Goal: Task Accomplishment & Management: Manage account settings

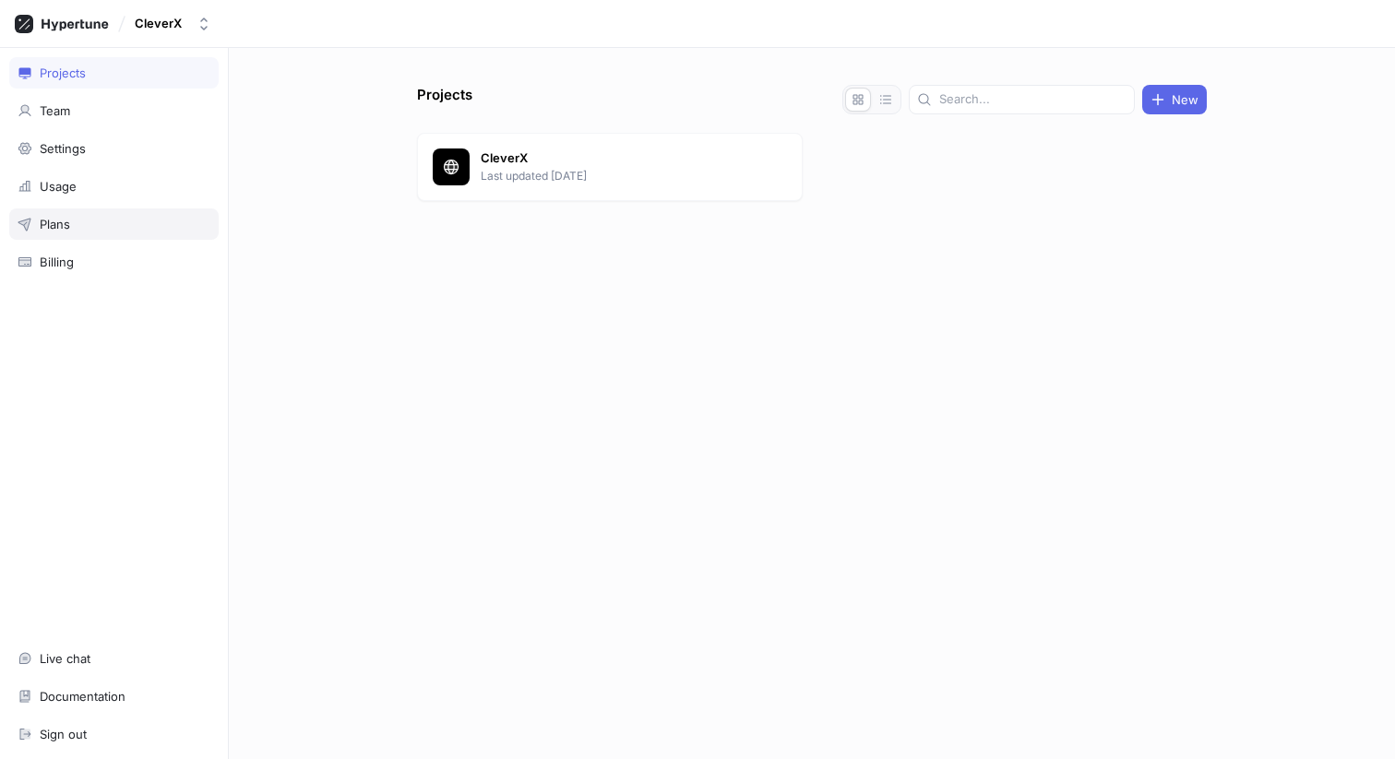
click at [91, 238] on div "Plans" at bounding box center [113, 224] width 209 height 31
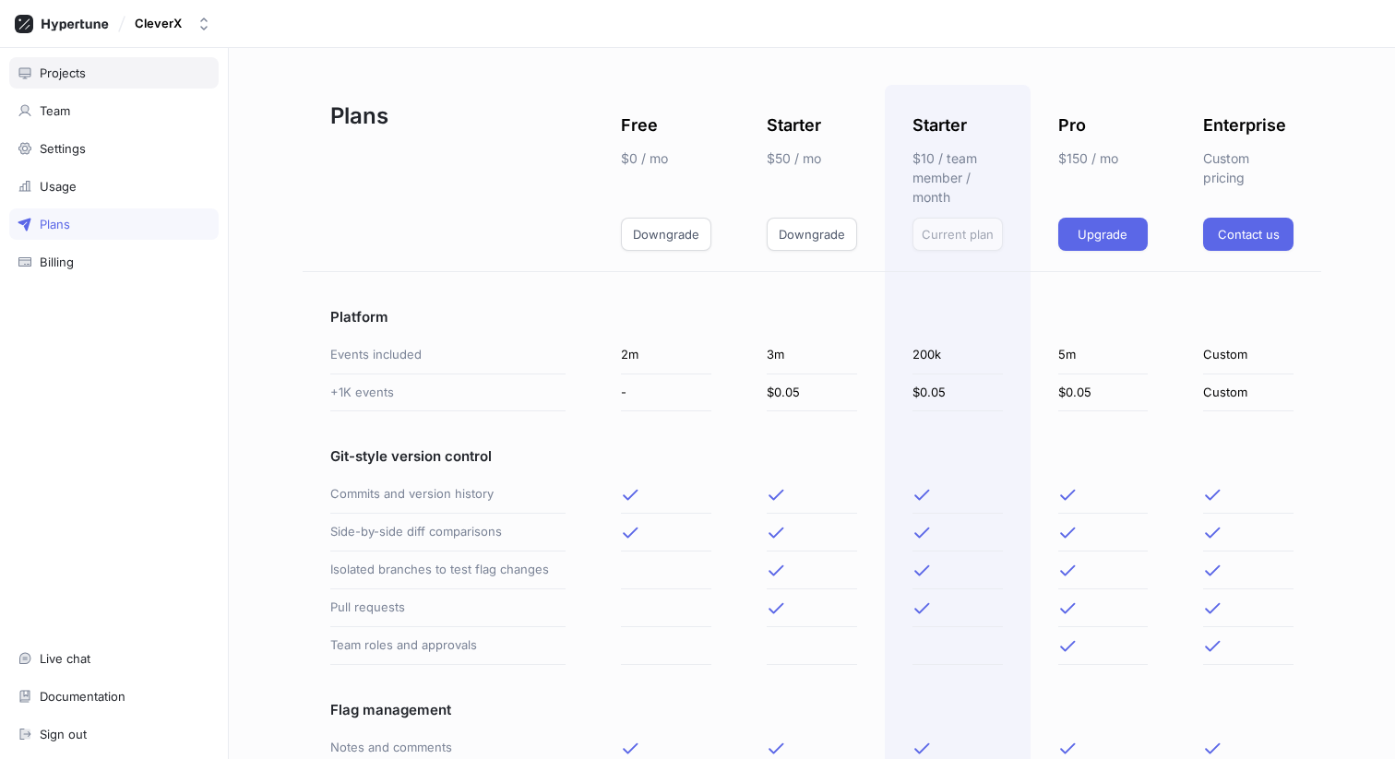
click at [63, 86] on div "Projects" at bounding box center [113, 72] width 209 height 31
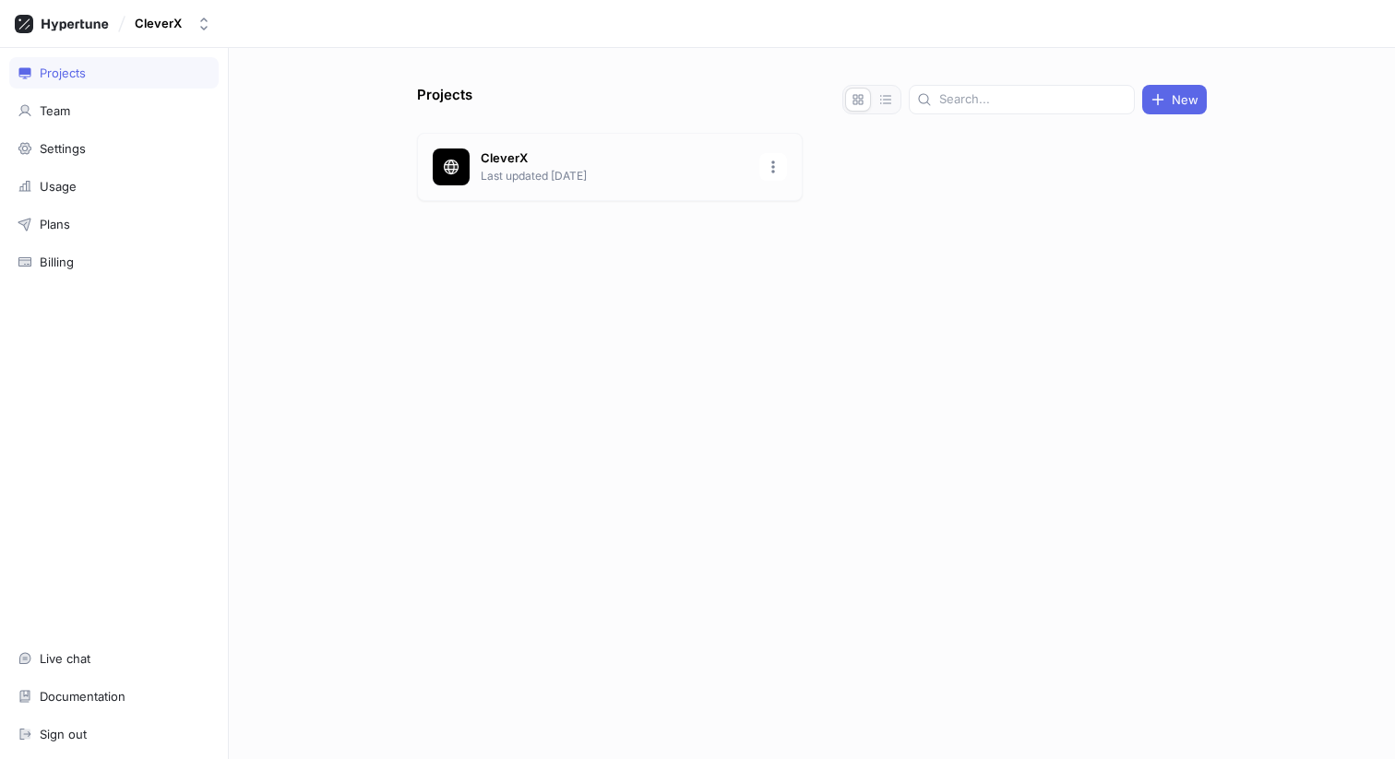
click at [484, 171] on p "Last updated 2 days ago" at bounding box center [615, 176] width 268 height 17
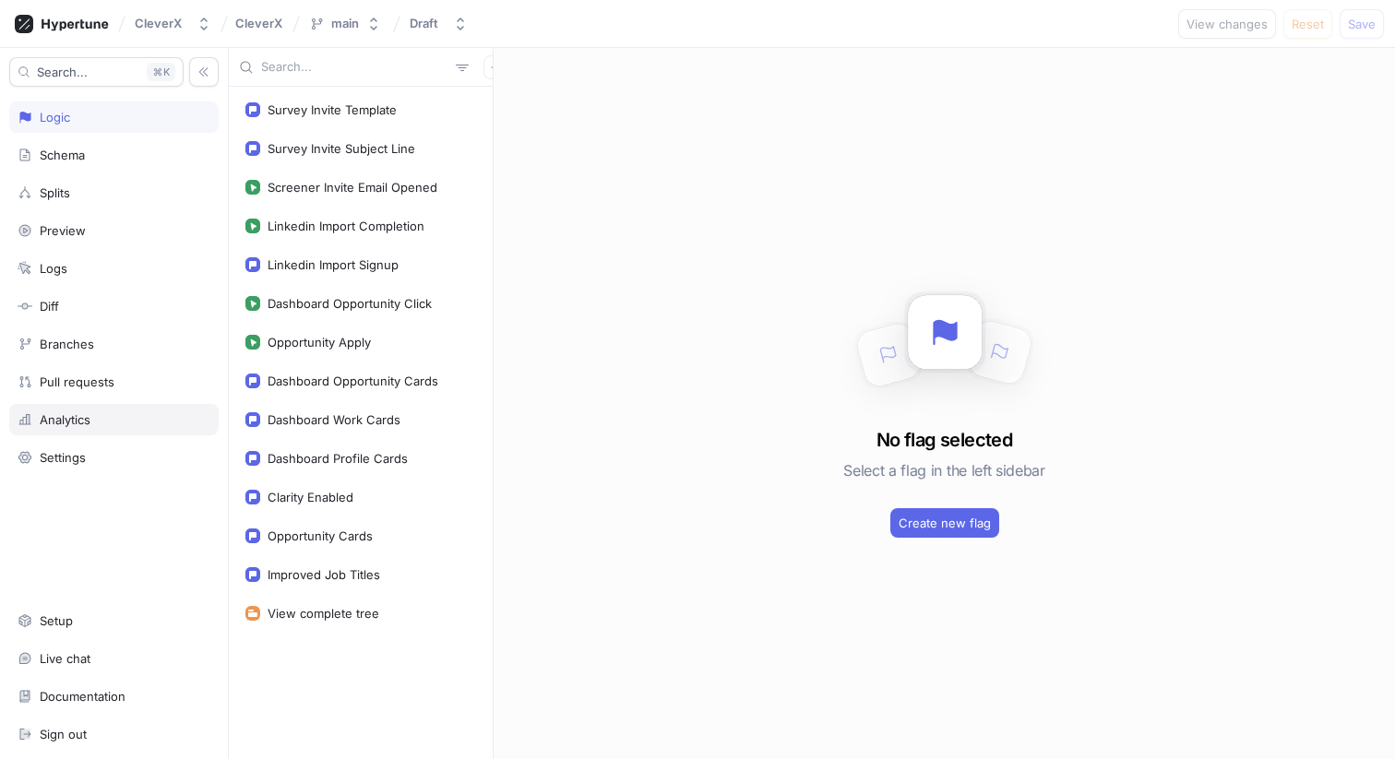
click at [88, 422] on div "Analytics" at bounding box center [65, 419] width 51 height 15
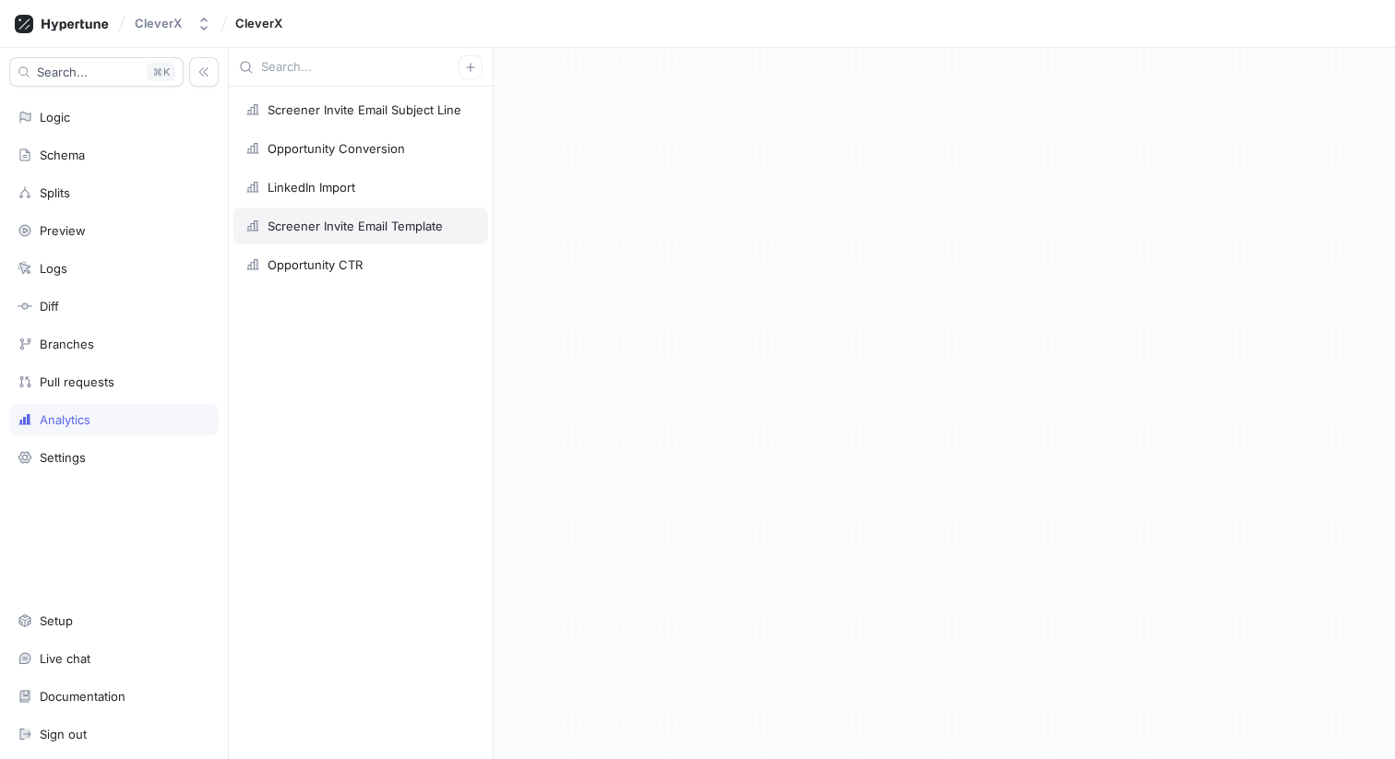
click at [376, 215] on div "Screener Invite Email Template" at bounding box center [360, 226] width 255 height 37
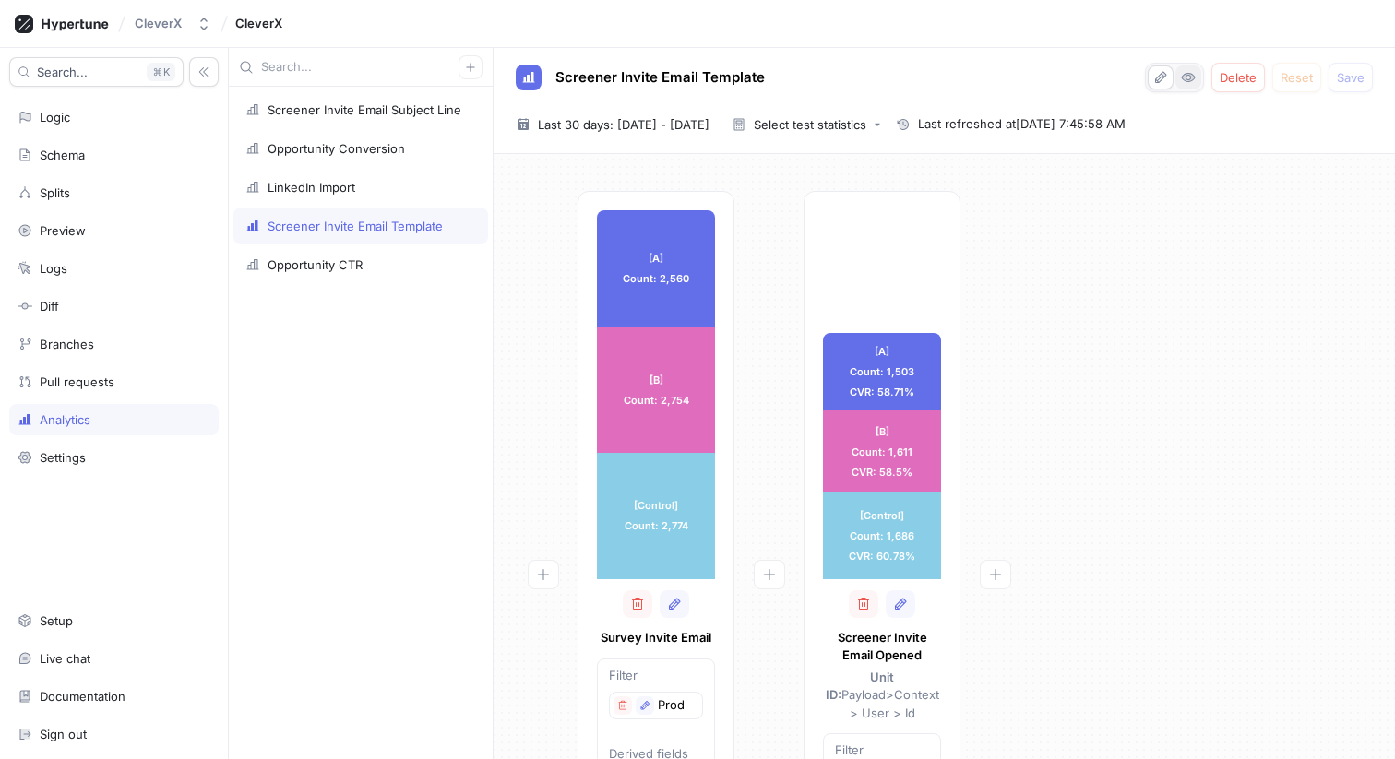
click at [1194, 85] on button "button" at bounding box center [1188, 78] width 26 height 24
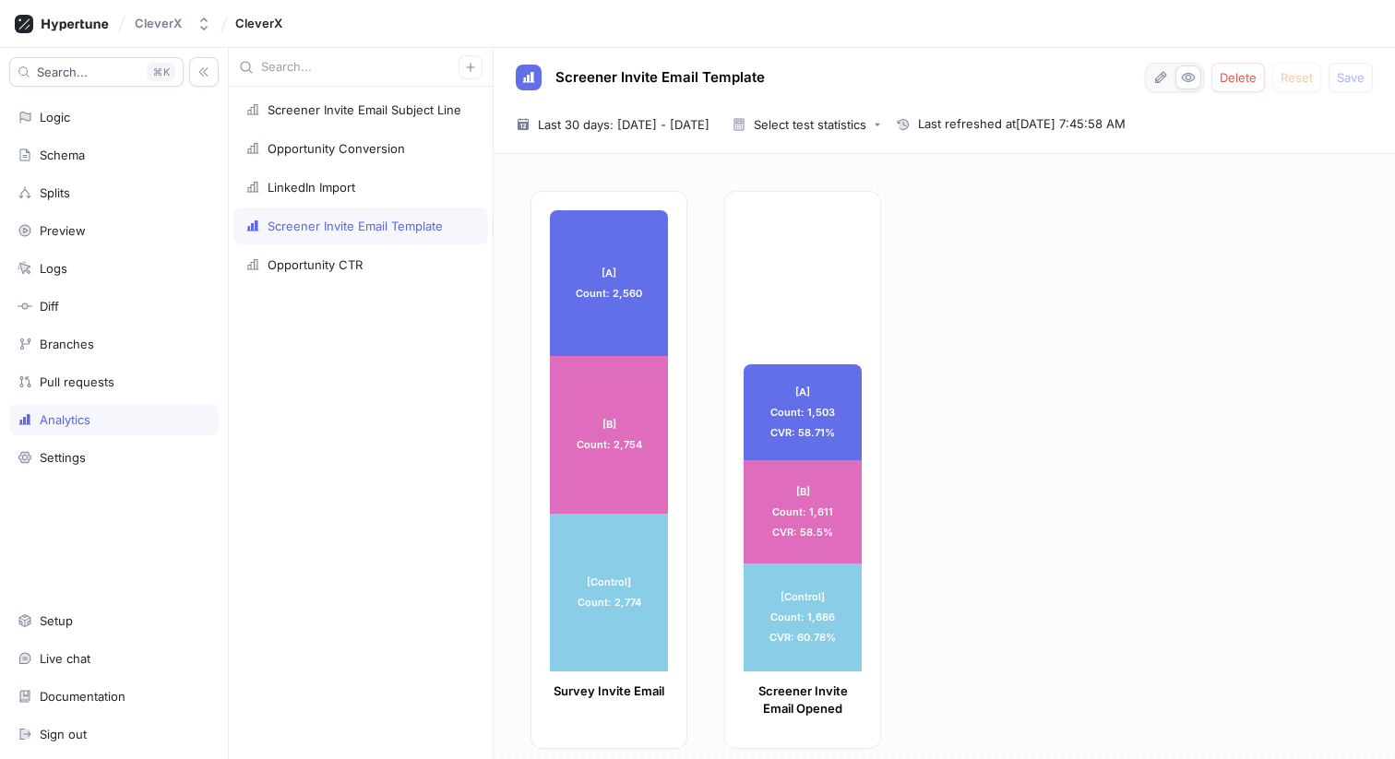
scroll to position [16, 0]
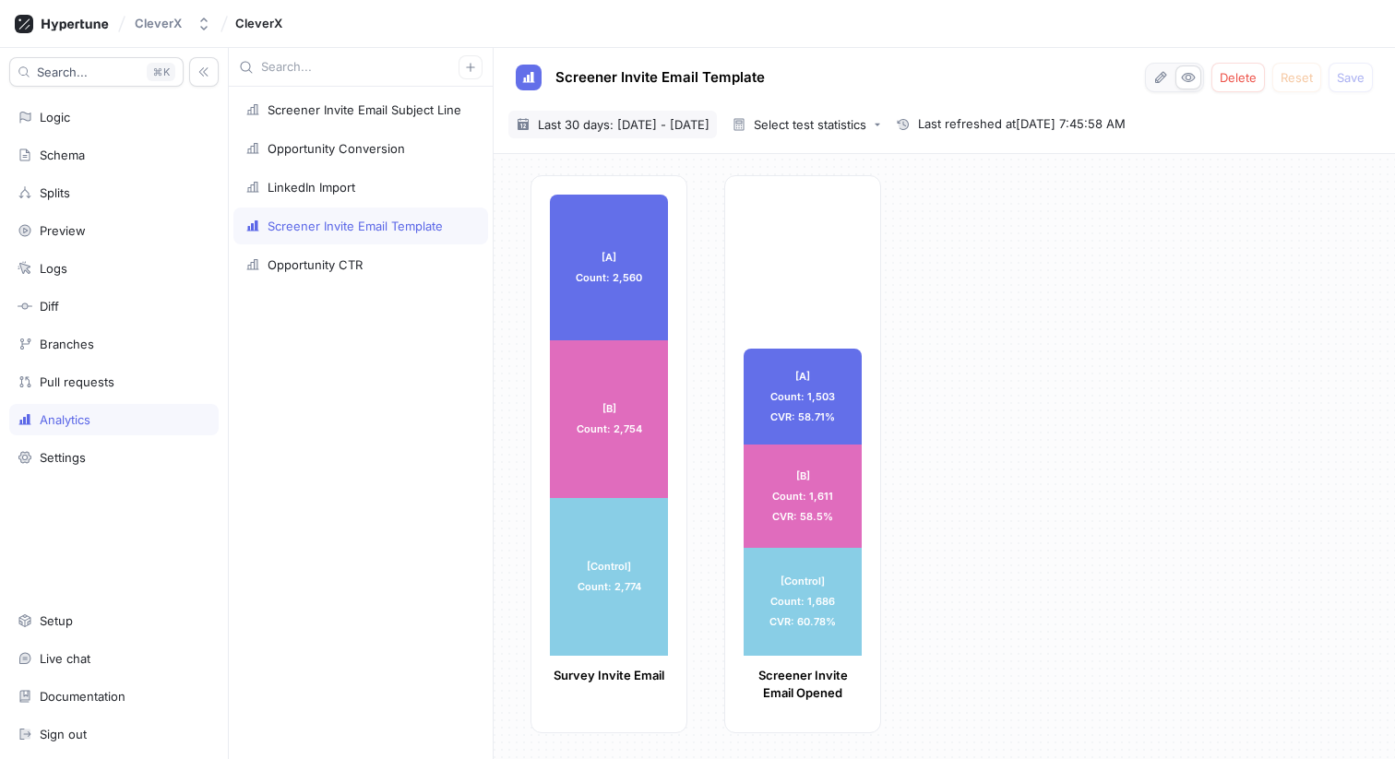
click at [645, 128] on span "Last 30 days: 13 Jul 2025 - 11 Aug 2025" at bounding box center [624, 124] width 172 height 18
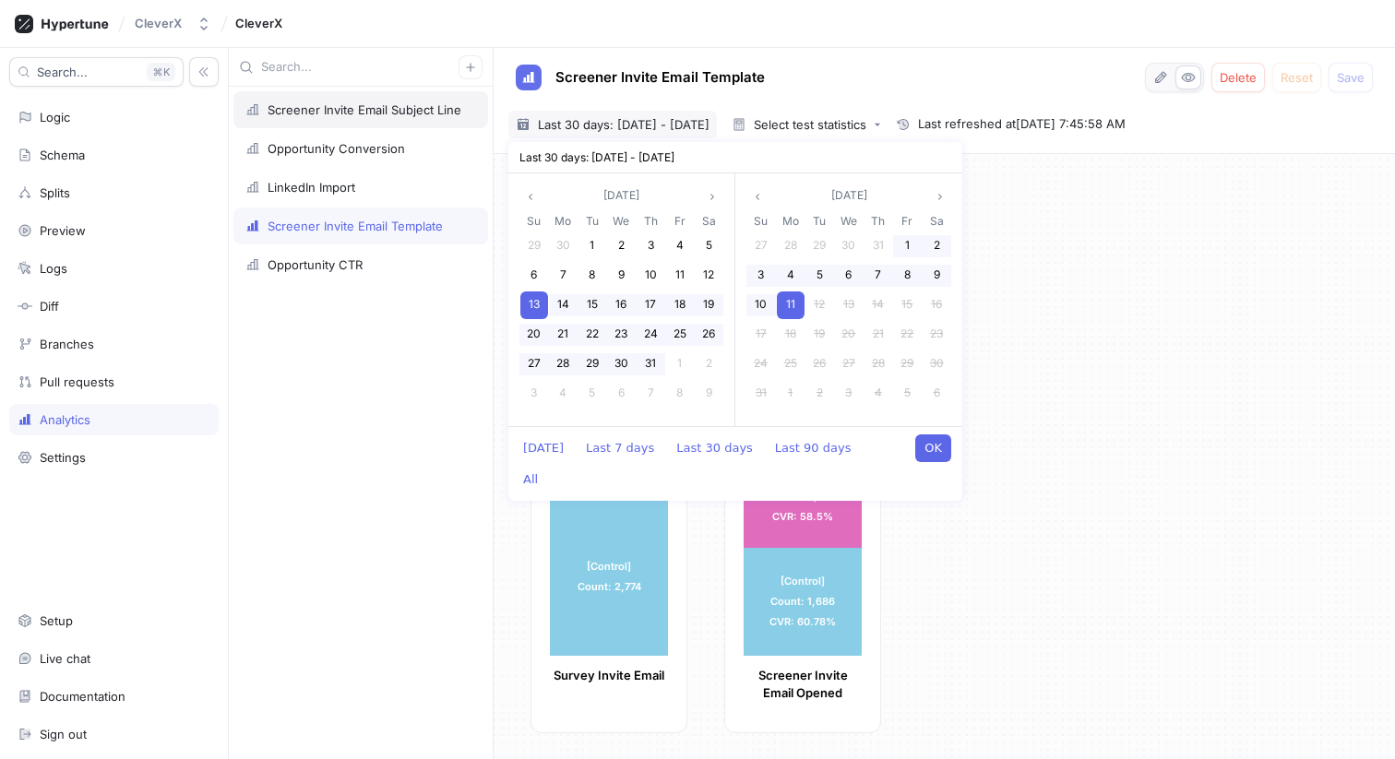
click at [358, 113] on div "Screener Invite Email Subject Line" at bounding box center [365, 109] width 194 height 15
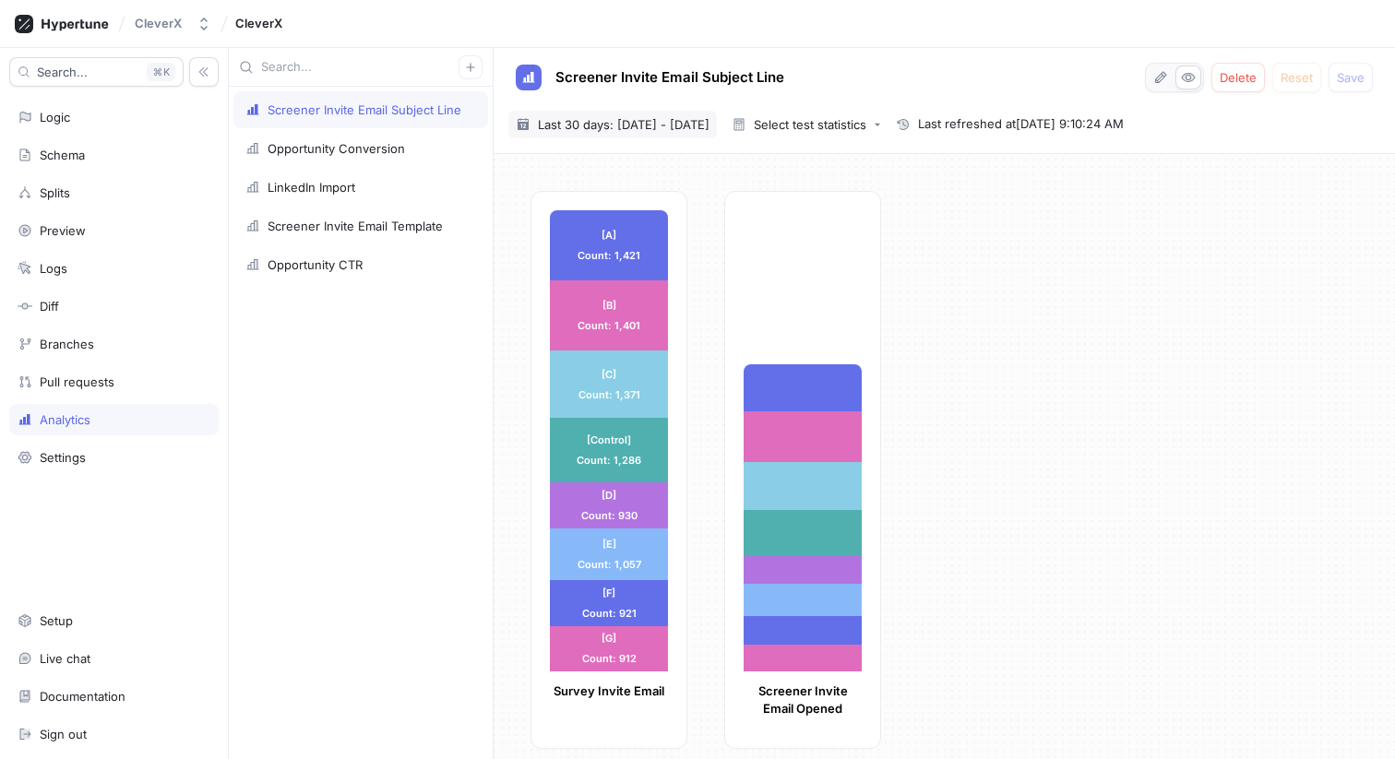
click at [710, 131] on span "Last 30 days: 13 Jul 2025 - 11 Aug 2025" at bounding box center [624, 124] width 172 height 18
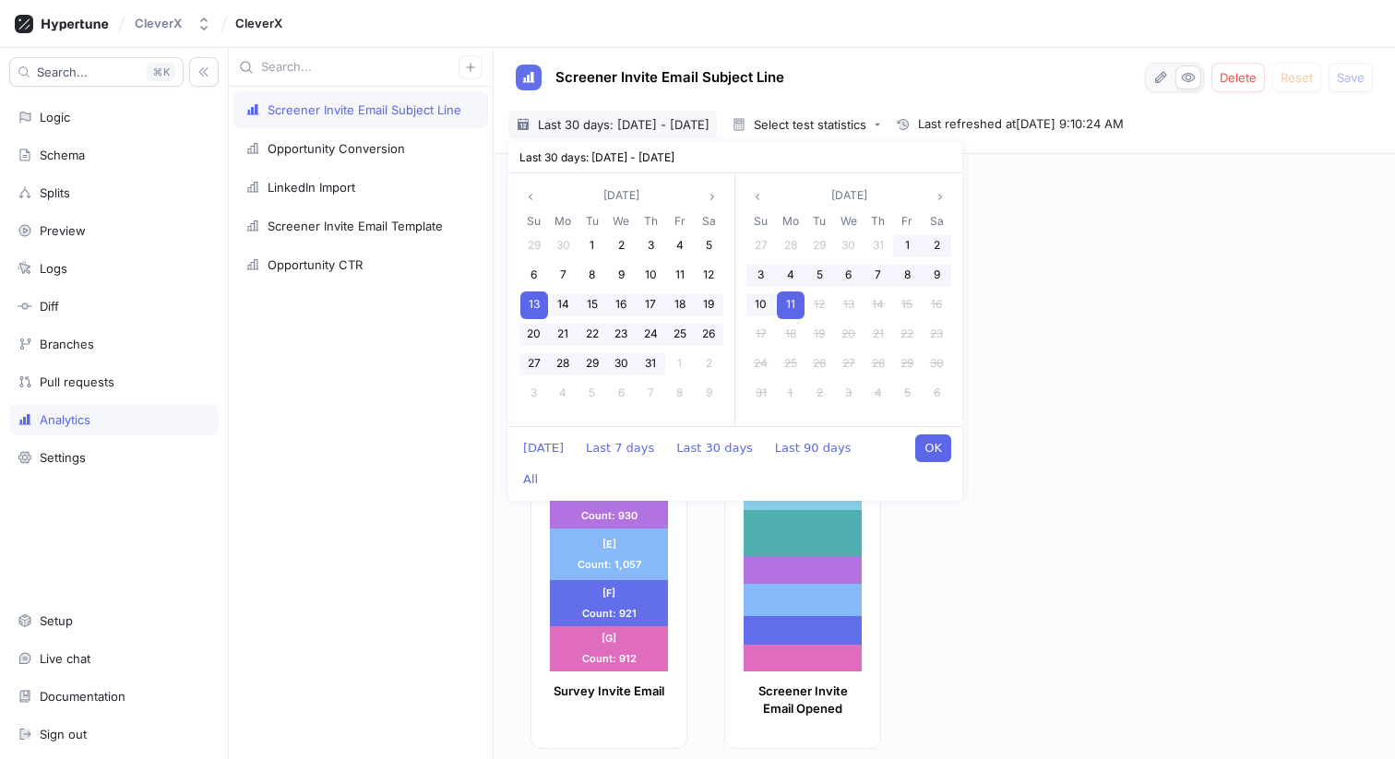
click at [791, 304] on span "11" at bounding box center [790, 304] width 9 height 14
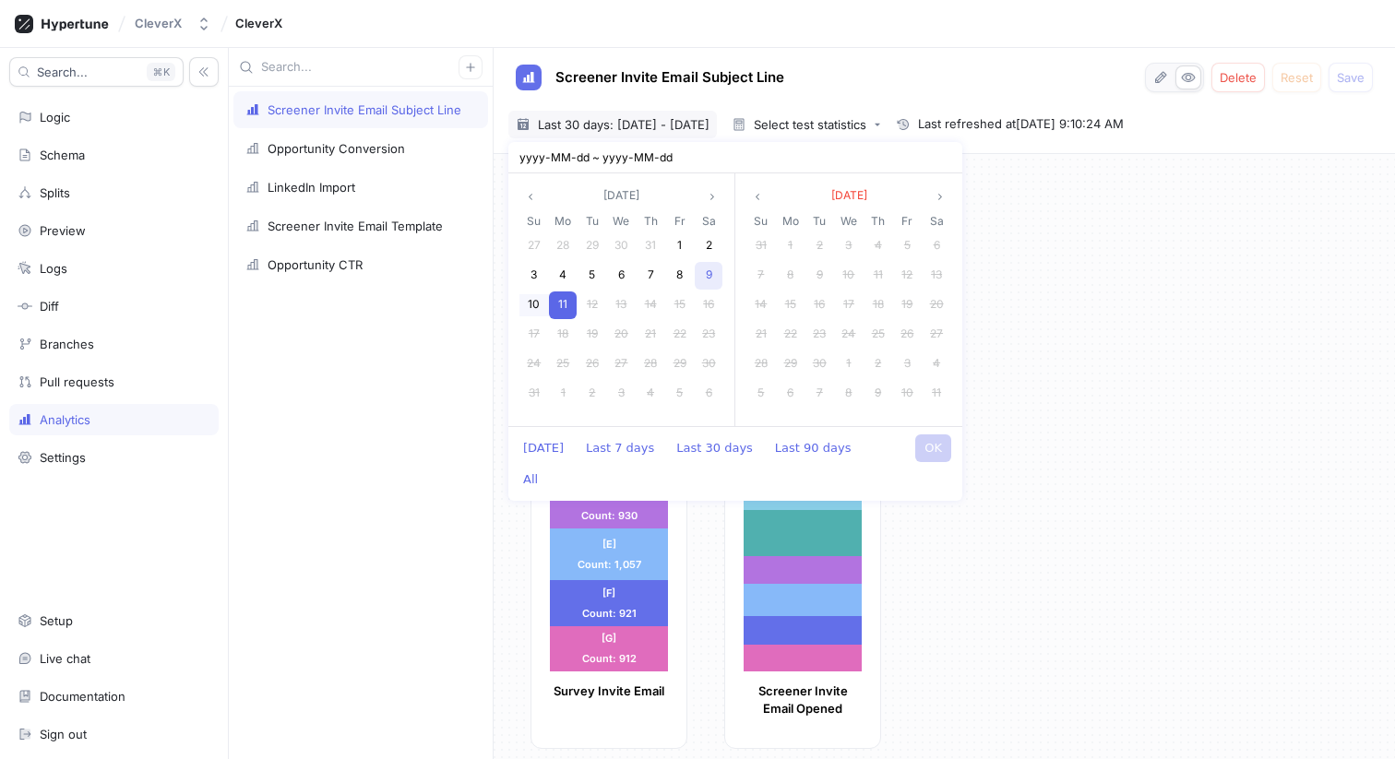
click at [702, 276] on div "9" at bounding box center [709, 276] width 28 height 28
click at [936, 446] on button "OK" at bounding box center [933, 449] width 36 height 28
type input "[DATE] ~ [DATE]"
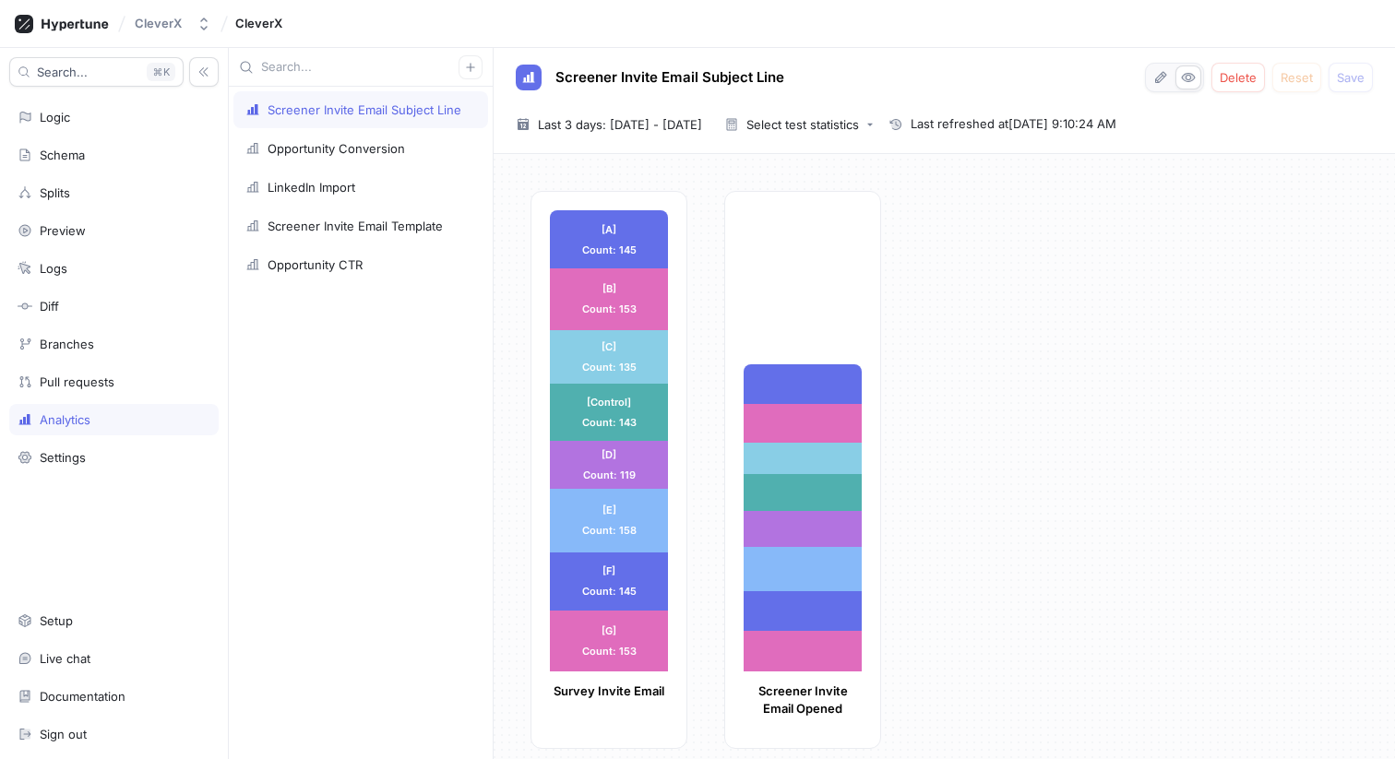
click at [1127, 474] on div "[A] Count: 145 [A] Count: 145 [B] Count: 153 [B] Count: 153 [C] Count: 135 [C] …" at bounding box center [956, 475] width 850 height 569
click at [85, 111] on div "Logic" at bounding box center [114, 117] width 193 height 15
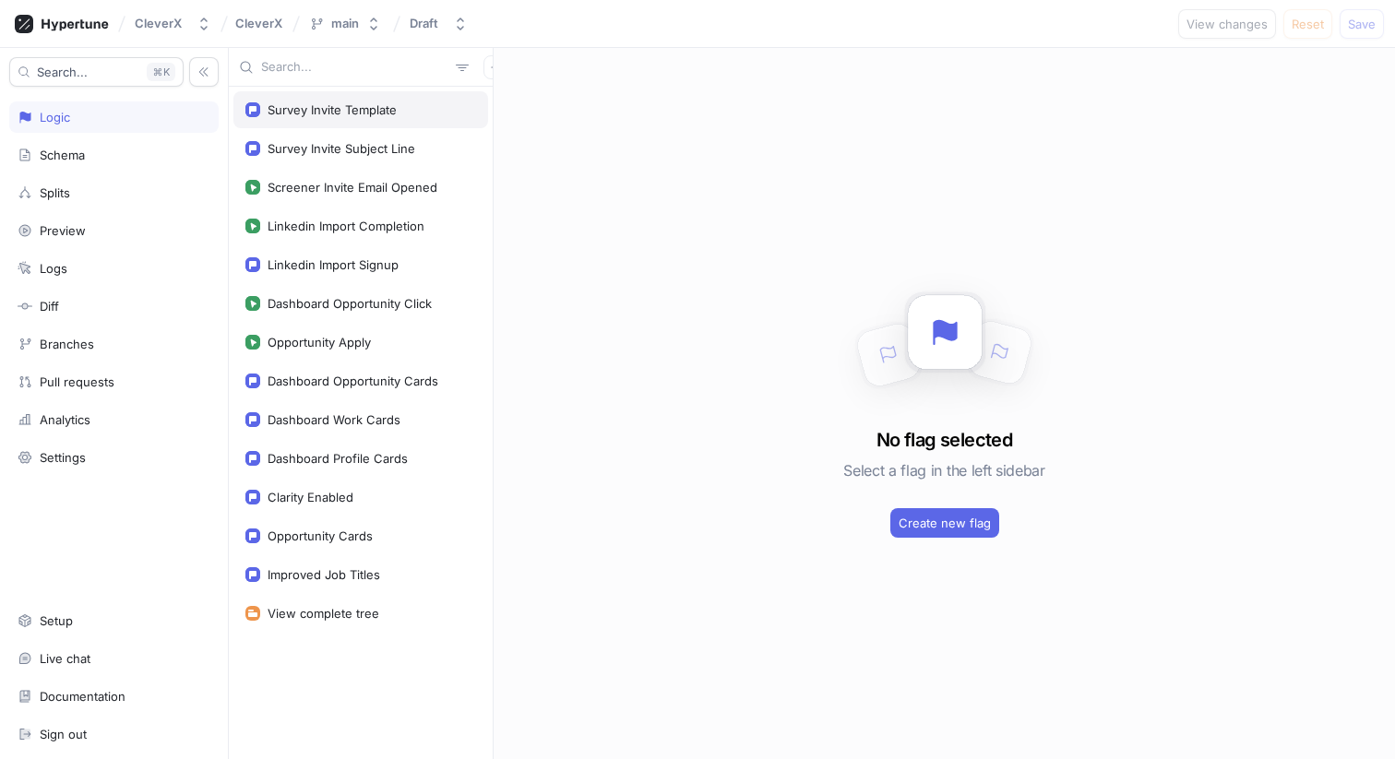
click at [333, 111] on div "Survey Invite Template" at bounding box center [332, 109] width 129 height 15
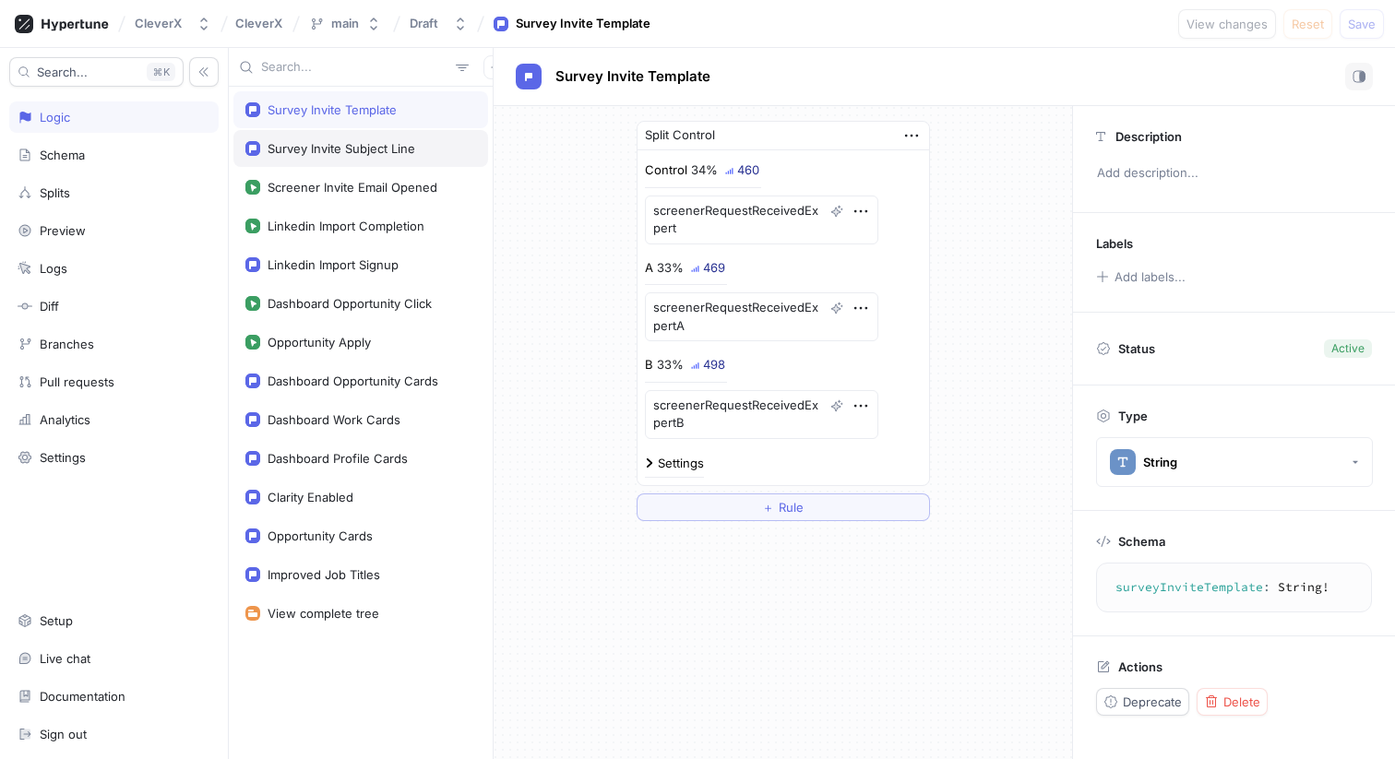
click at [356, 146] on div "Survey Invite Subject Line" at bounding box center [342, 148] width 148 height 15
type textarea "x"
type textarea "surveyInviteSubjectLine: String!"
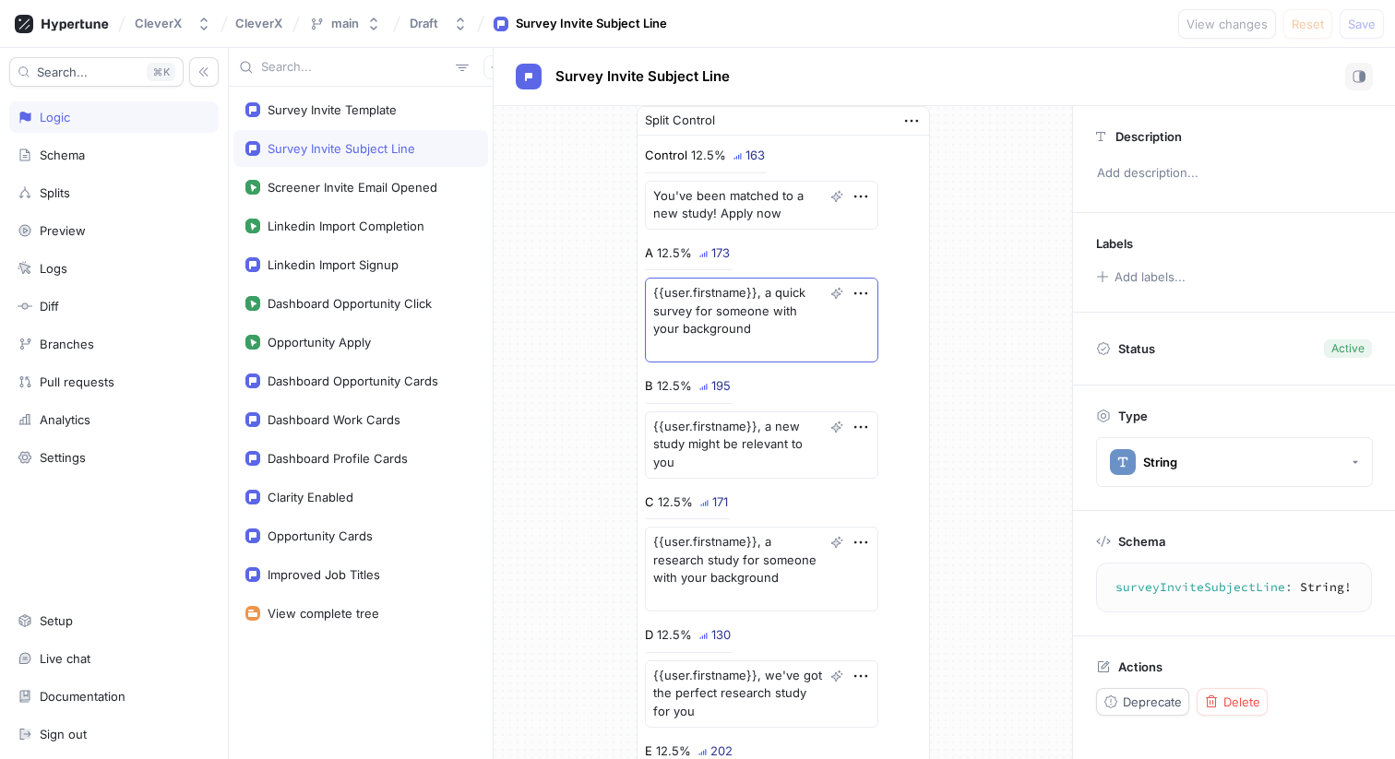
scroll to position [17, 0]
type textarea "x"
